Goal: Information Seeking & Learning: Check status

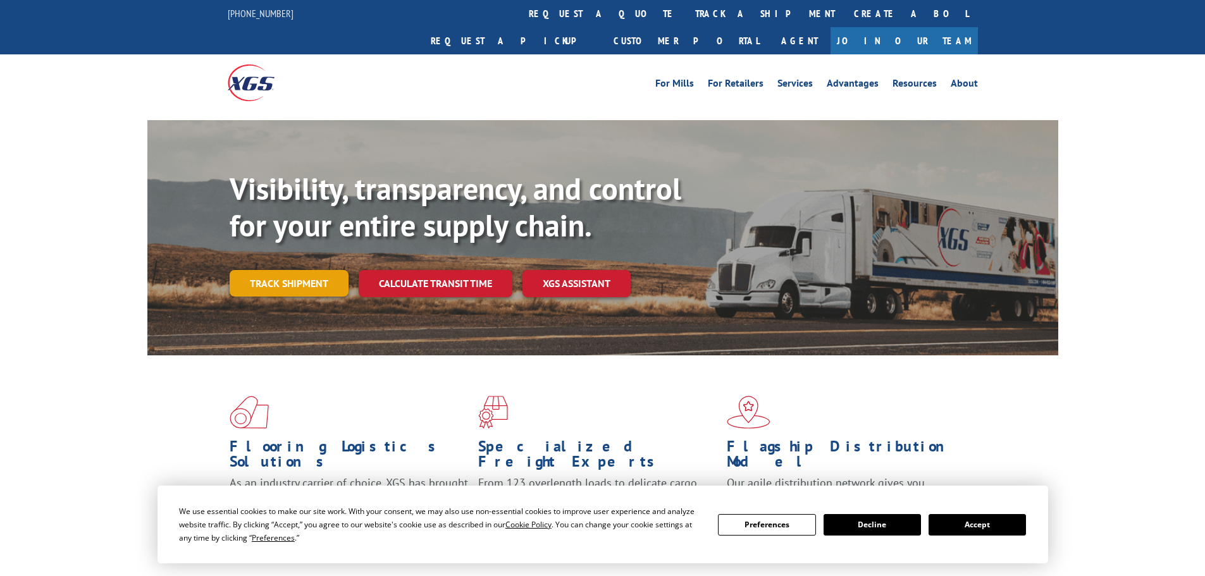
click at [311, 270] on link "Track shipment" at bounding box center [289, 283] width 119 height 27
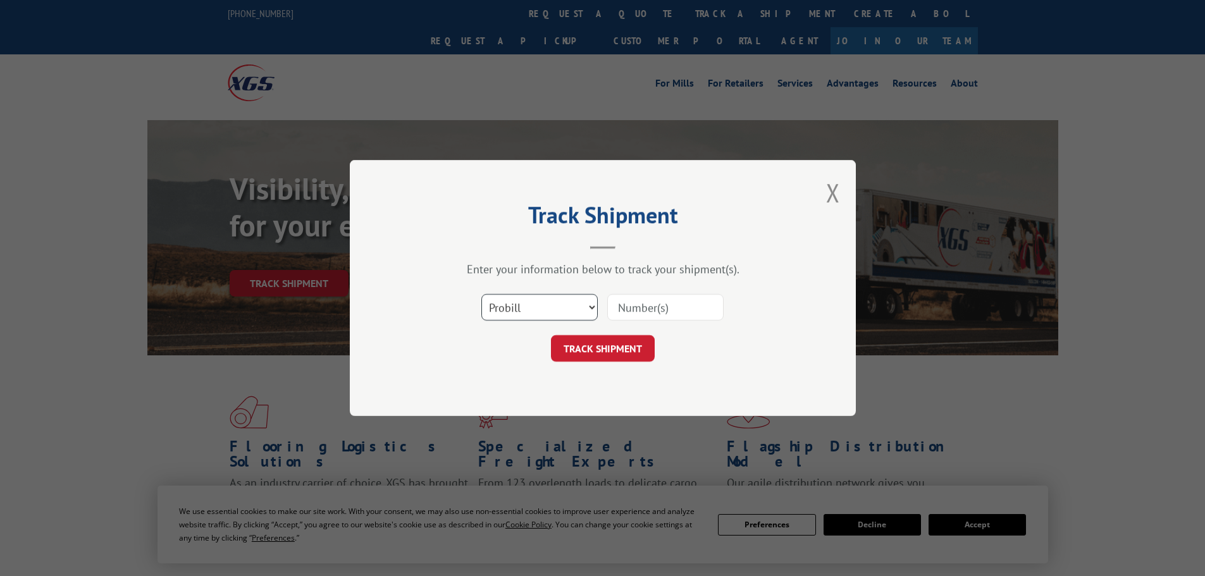
click at [562, 311] on select "Select category... Probill BOL PO" at bounding box center [540, 307] width 116 height 27
select select "bol"
click at [482, 294] on select "Select category... Probill BOL PO" at bounding box center [540, 307] width 116 height 27
click at [635, 302] on input at bounding box center [665, 307] width 116 height 27
paste input "17466399"
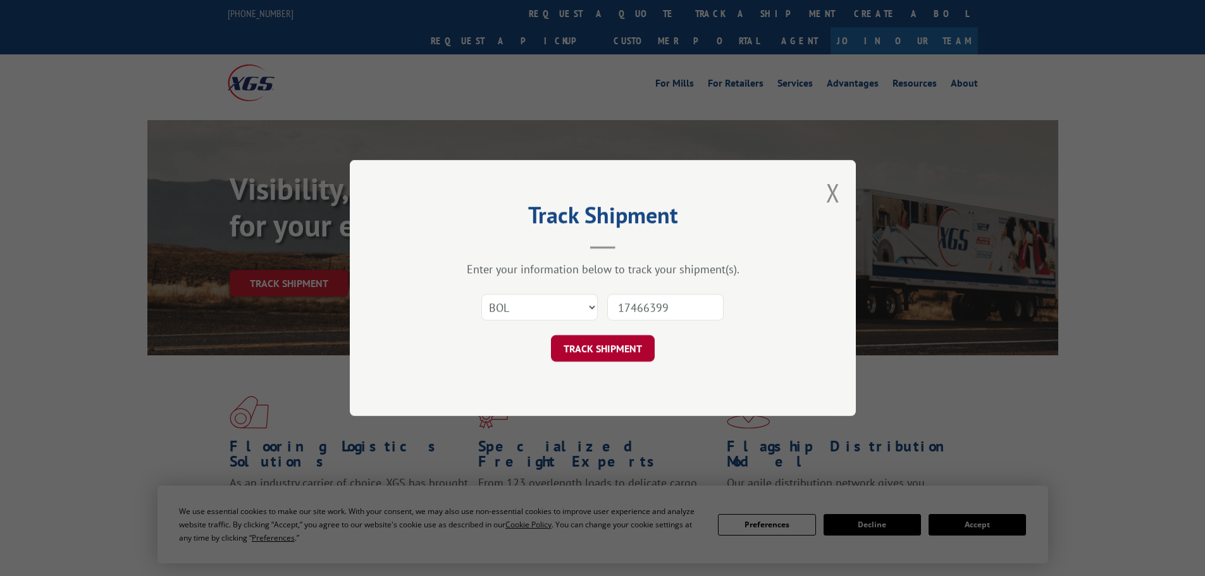
type input "17466399"
click at [602, 359] on button "TRACK SHIPMENT" at bounding box center [603, 348] width 104 height 27
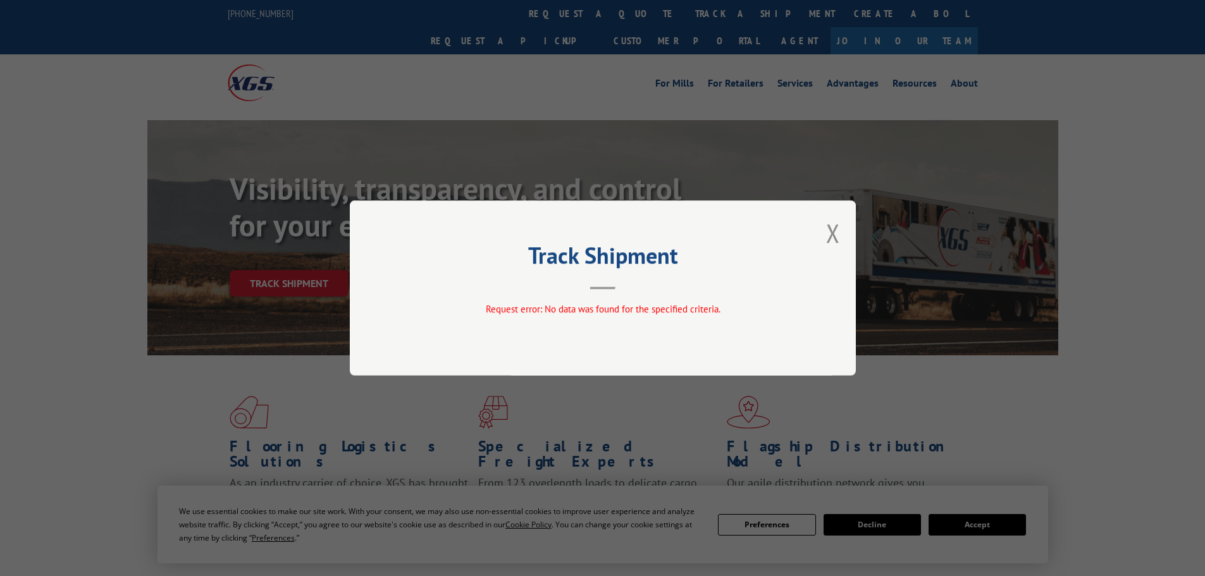
click at [824, 230] on div "Track Shipment Request error: No data was found for the specified criteria." at bounding box center [603, 288] width 506 height 175
click at [830, 236] on button "Close modal" at bounding box center [833, 233] width 14 height 34
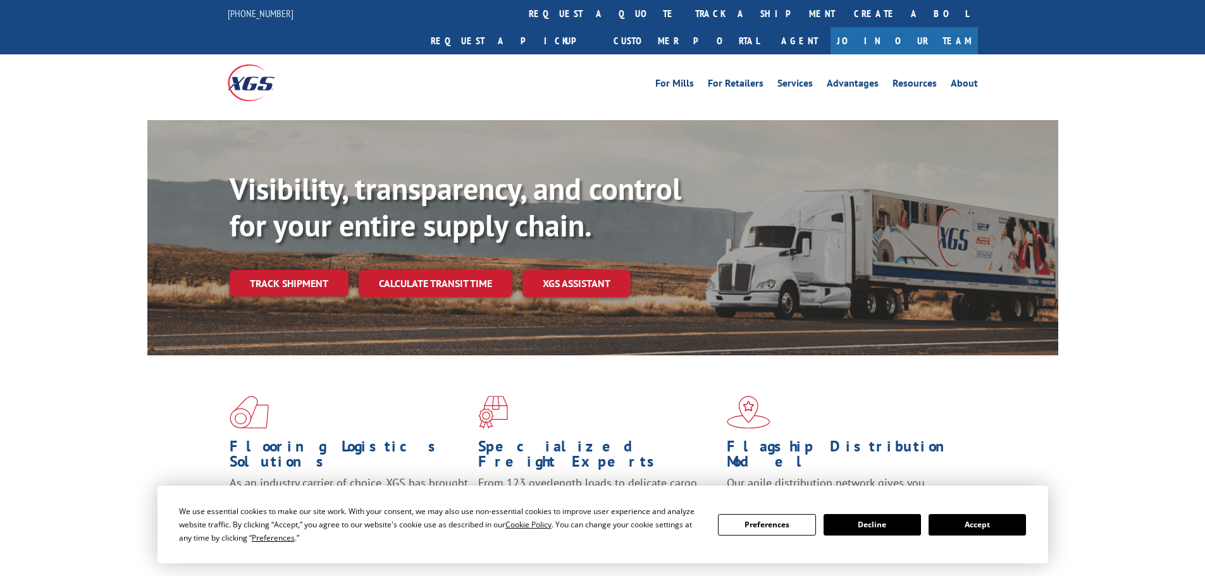
drag, startPoint x: 314, startPoint y: 251, endPoint x: 303, endPoint y: 284, distance: 35.2
click at [313, 270] on link "Track shipment" at bounding box center [289, 283] width 119 height 27
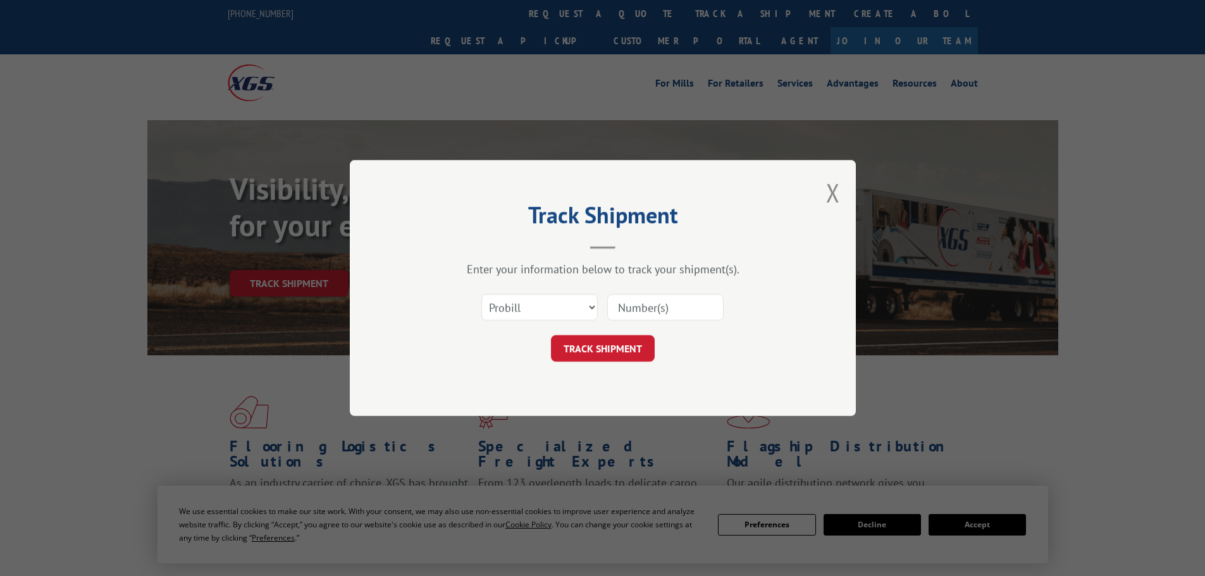
click at [621, 309] on input at bounding box center [665, 307] width 116 height 27
paste input "17466399"
type input "17466399"
click at [592, 341] on button "TRACK SHIPMENT" at bounding box center [603, 348] width 104 height 27
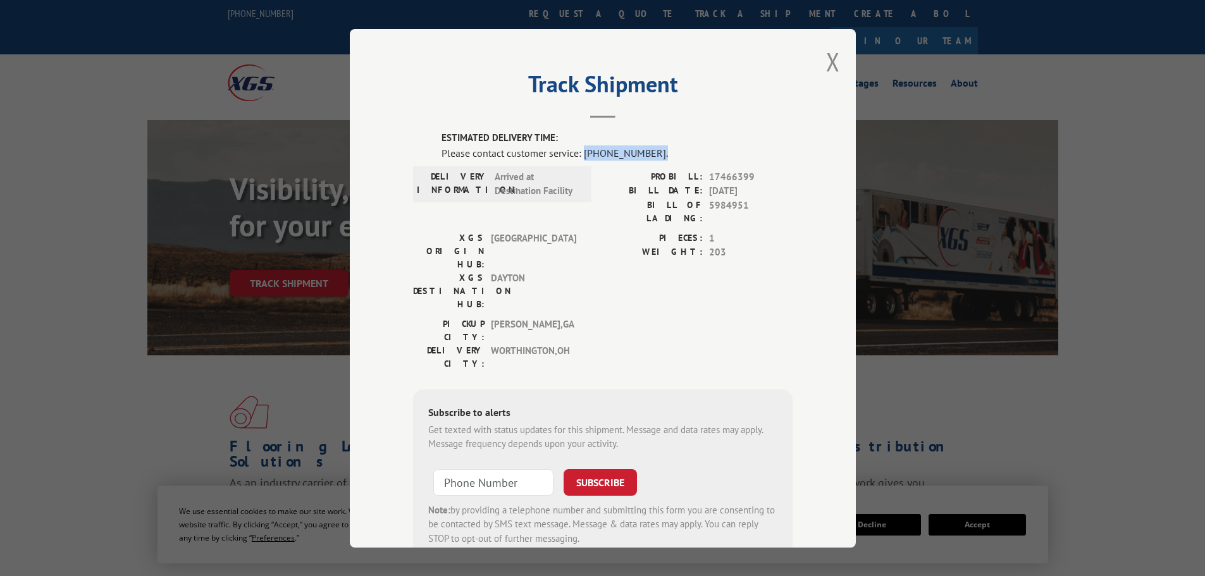
drag, startPoint x: 646, startPoint y: 154, endPoint x: 580, endPoint y: 159, distance: 66.6
click at [580, 159] on div "Please contact customer service: [PHONE_NUMBER]." at bounding box center [617, 152] width 351 height 15
copy div "[PHONE_NUMBER]."
